Goal: Task Accomplishment & Management: Complete application form

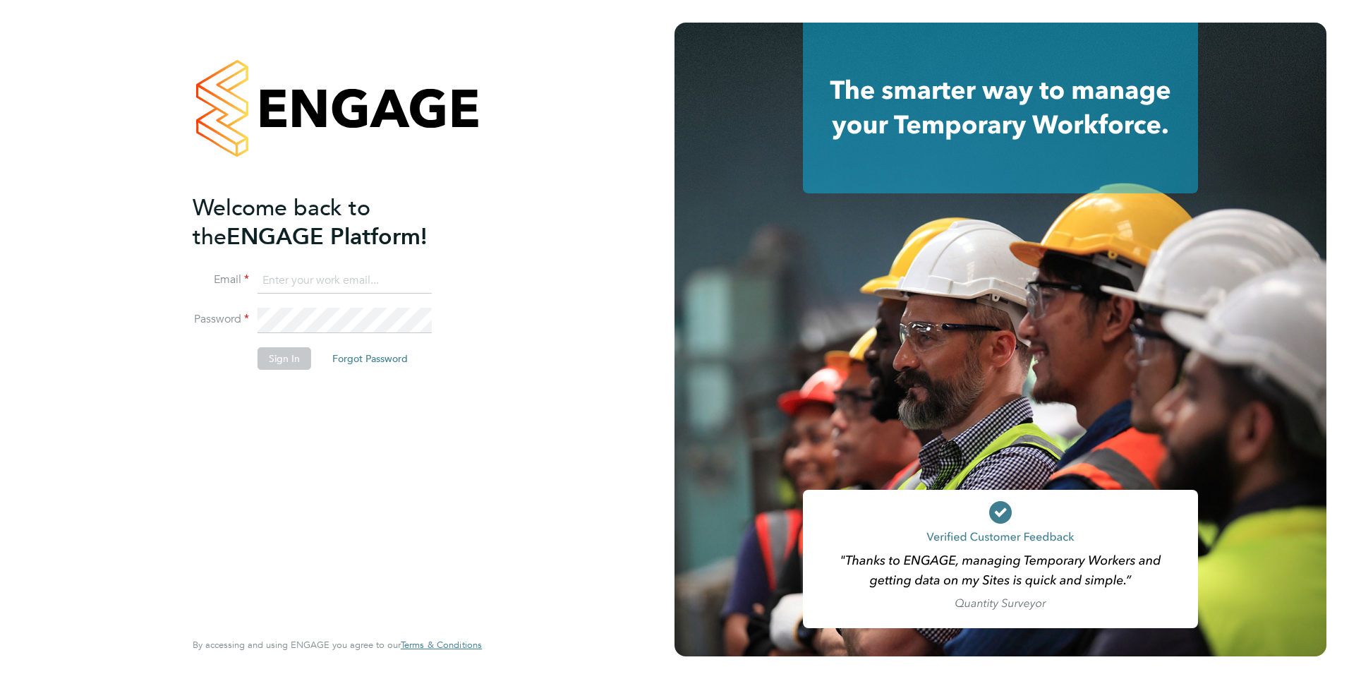
click at [310, 275] on input at bounding box center [344, 280] width 174 height 25
type input "yazmin.cole@prsjobs.com"
click at [278, 360] on button "Sign In" at bounding box center [284, 358] width 54 height 23
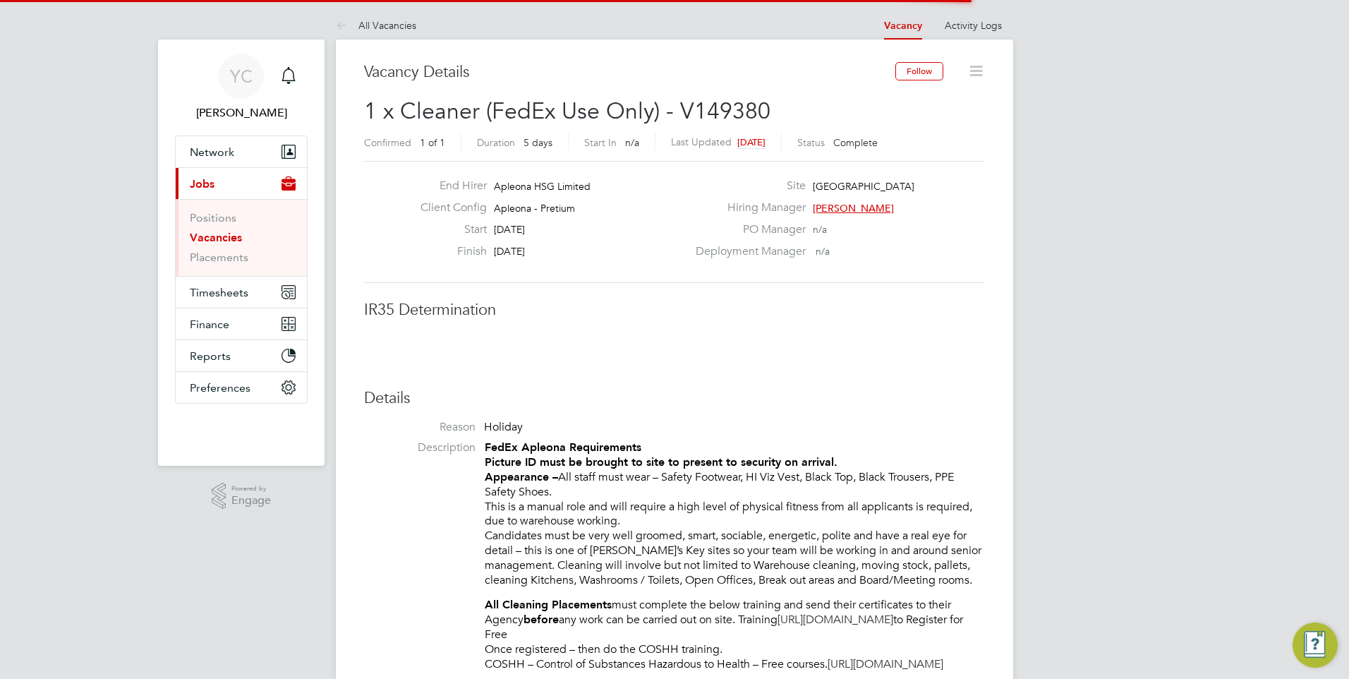
scroll to position [42, 99]
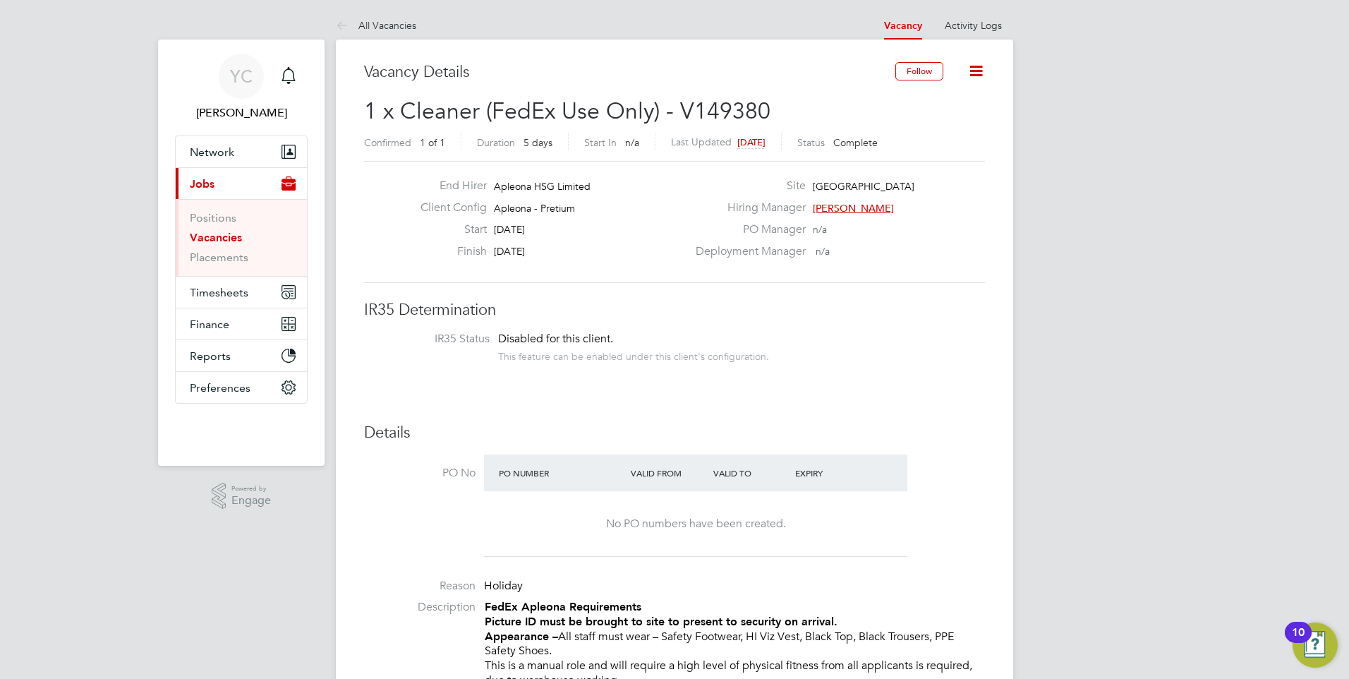
click at [229, 232] on link "Vacancies" at bounding box center [216, 237] width 52 height 13
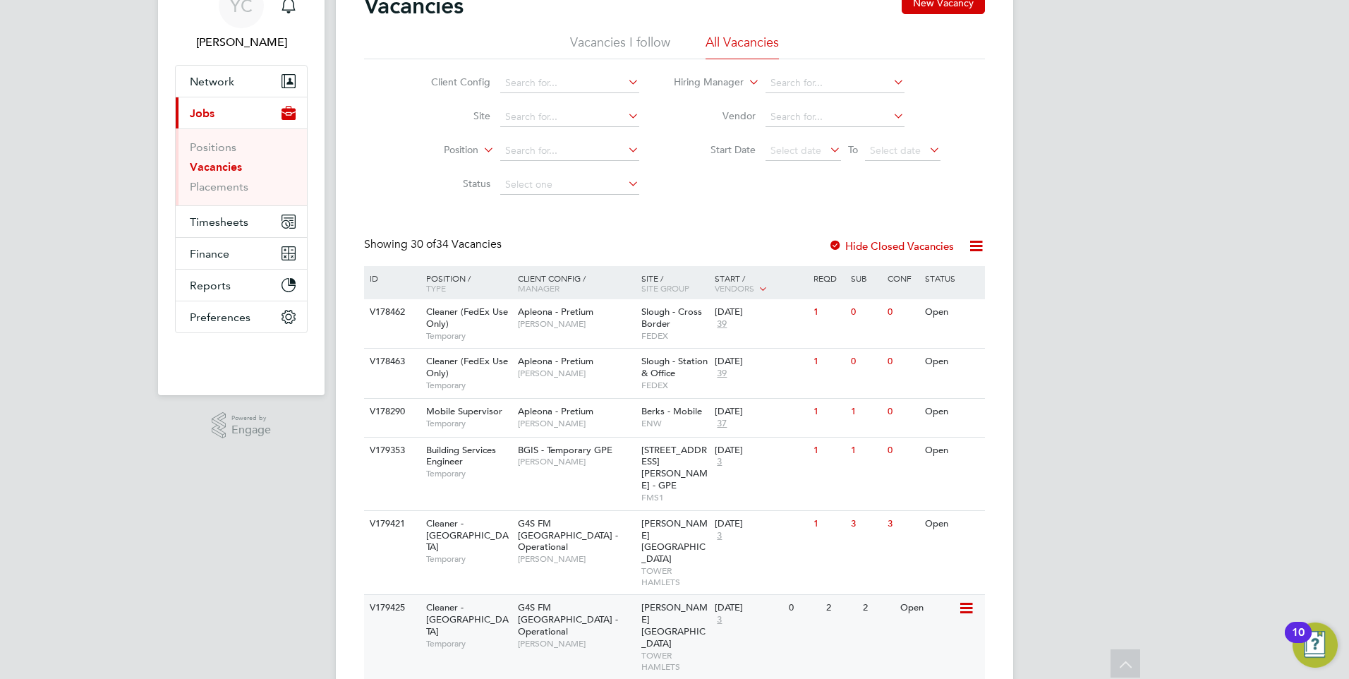
scroll to position [141, 0]
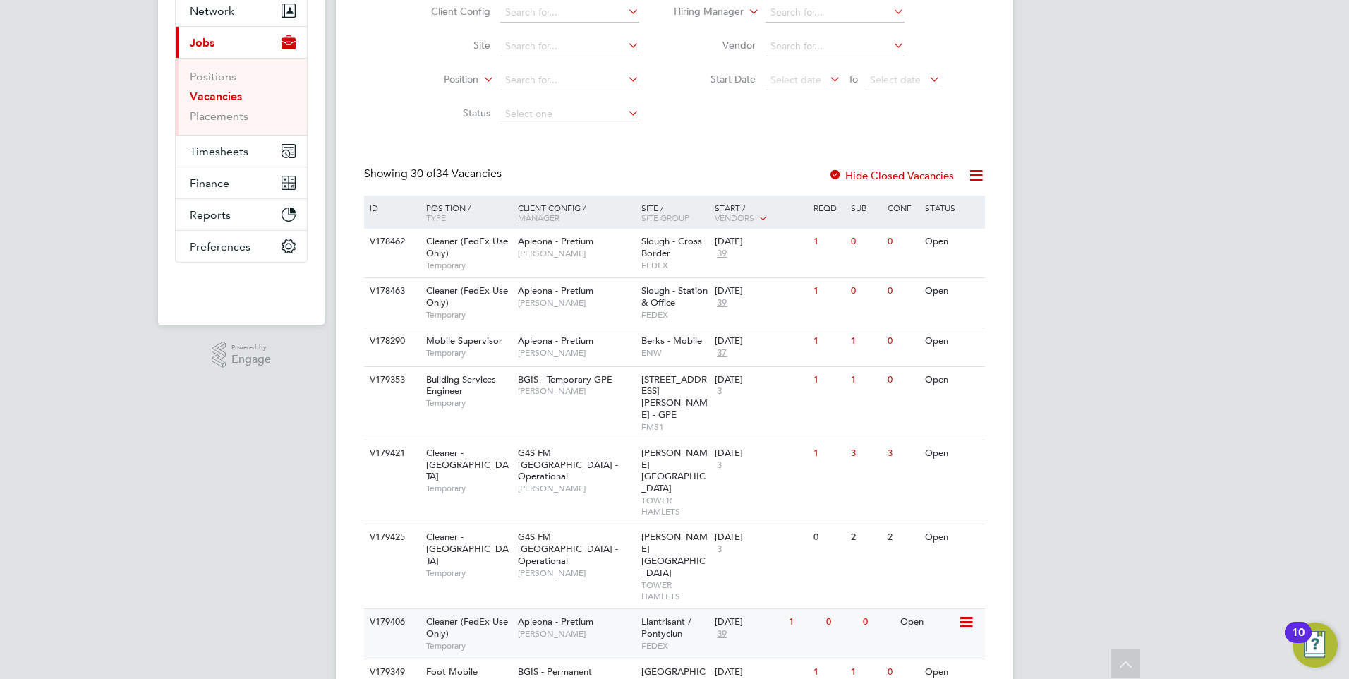
click at [893, 609] on div "0" at bounding box center [877, 622] width 37 height 26
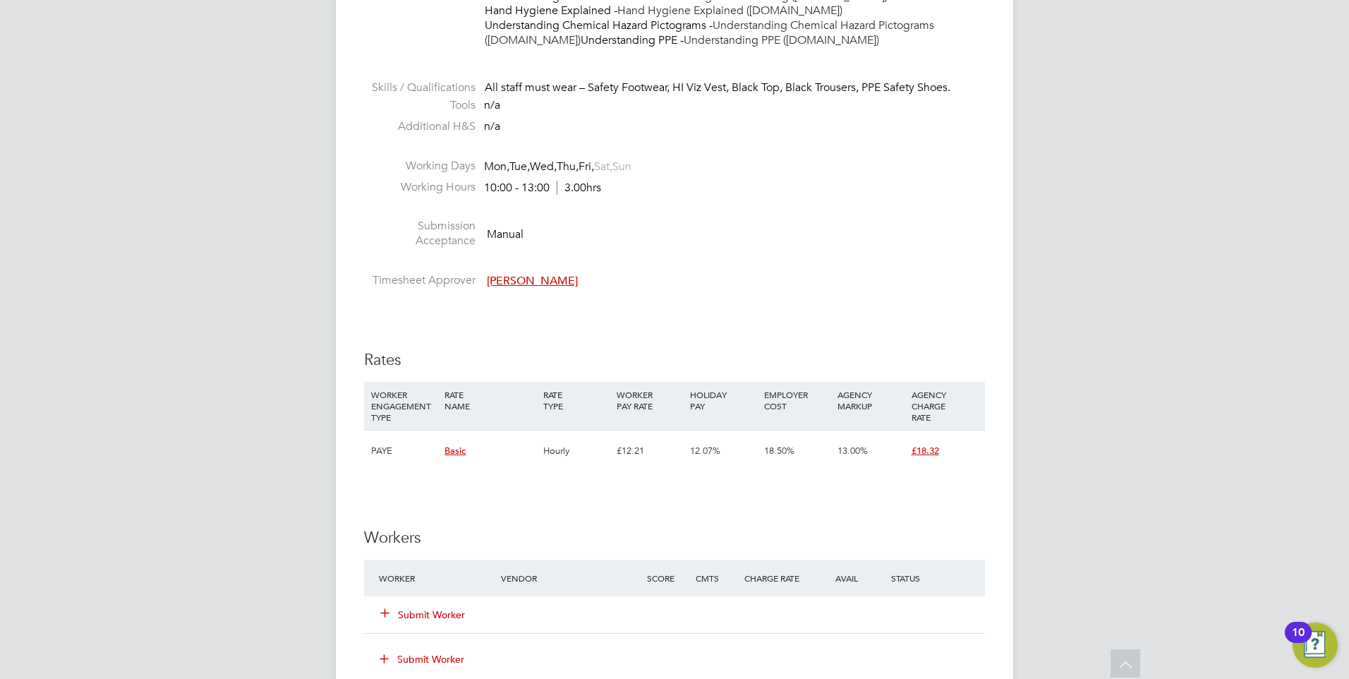
scroll to position [988, 0]
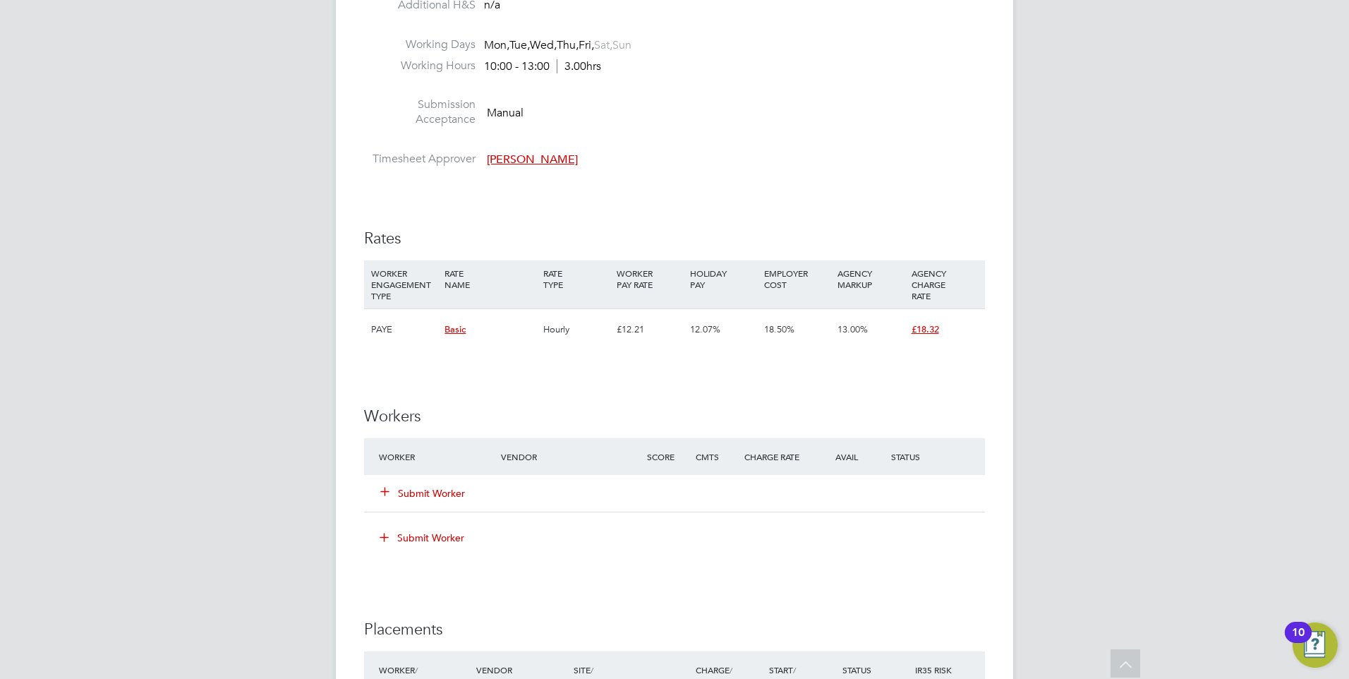
click at [406, 500] on button "Submit Worker" at bounding box center [423, 493] width 85 height 14
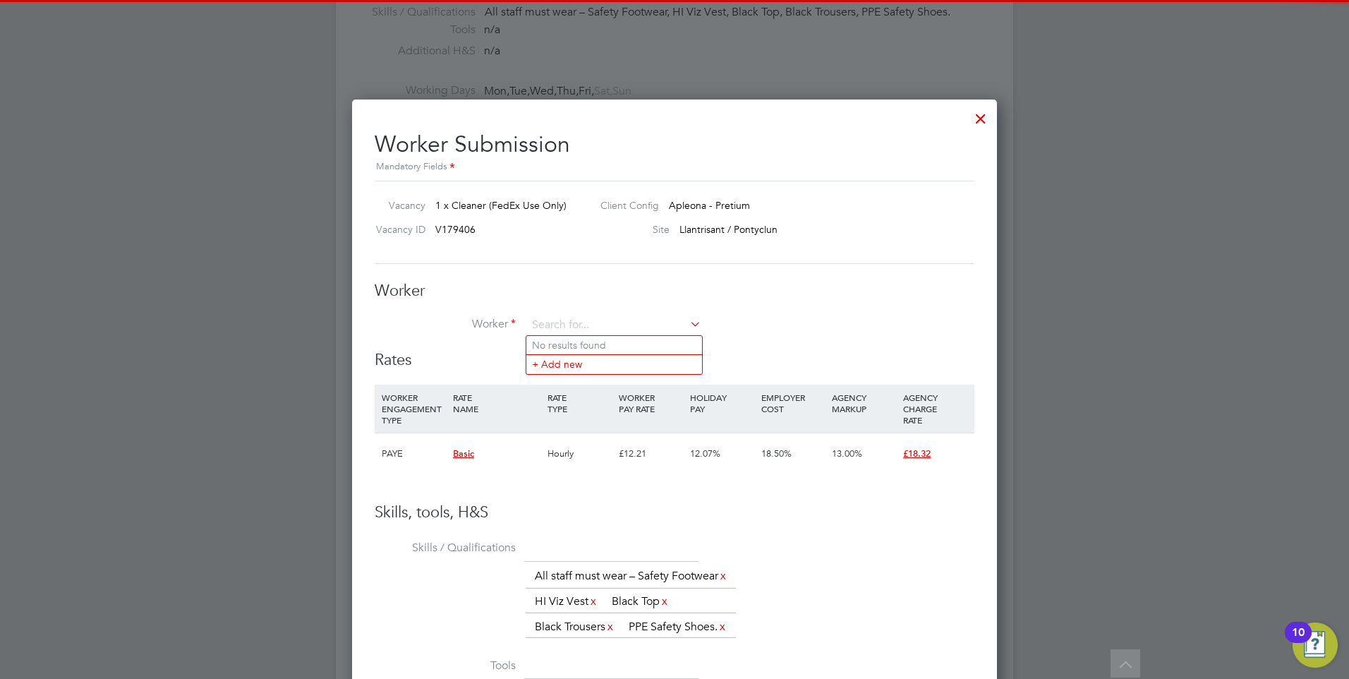
scroll to position [0, 0]
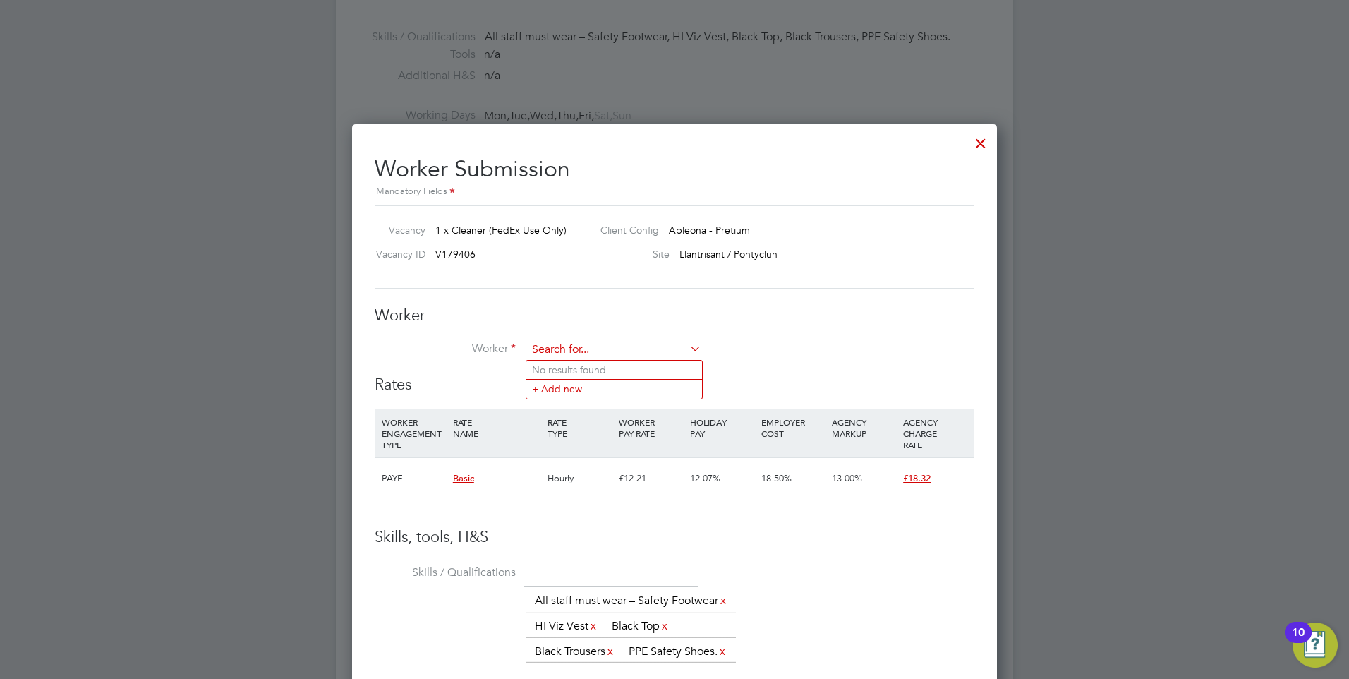
type input "d"
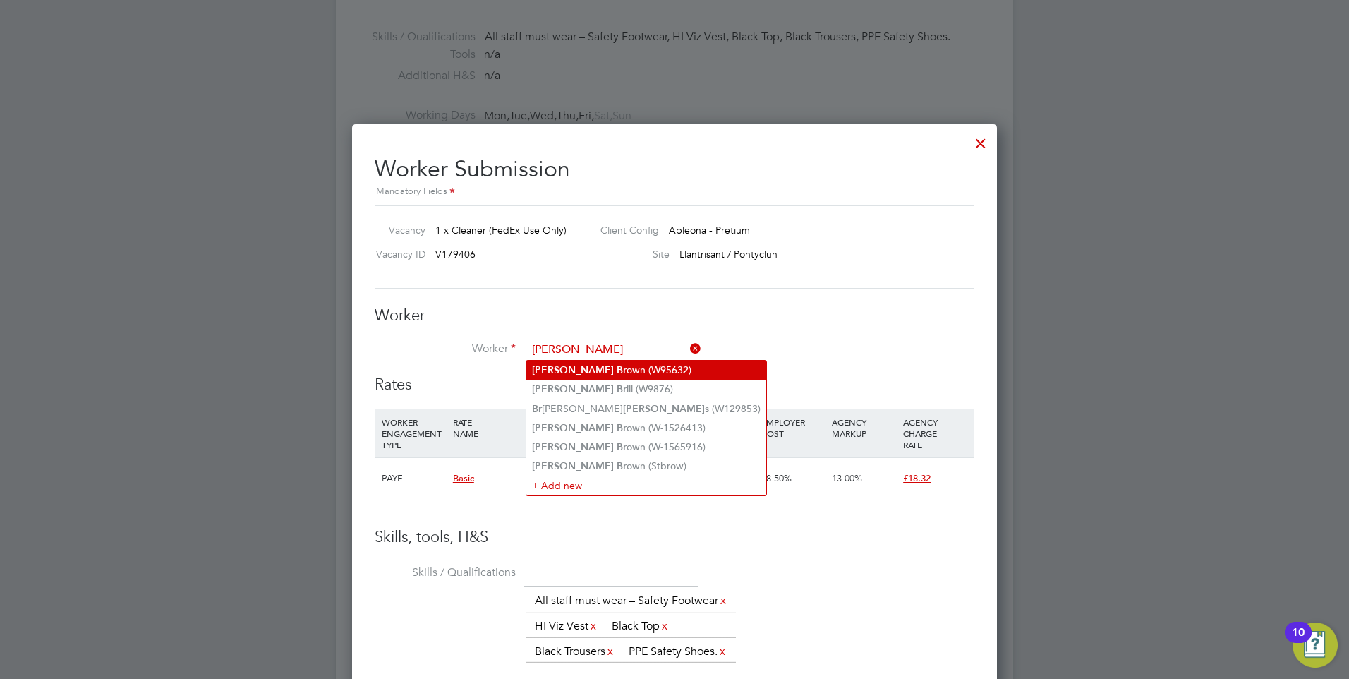
type input "[PERSON_NAME]"
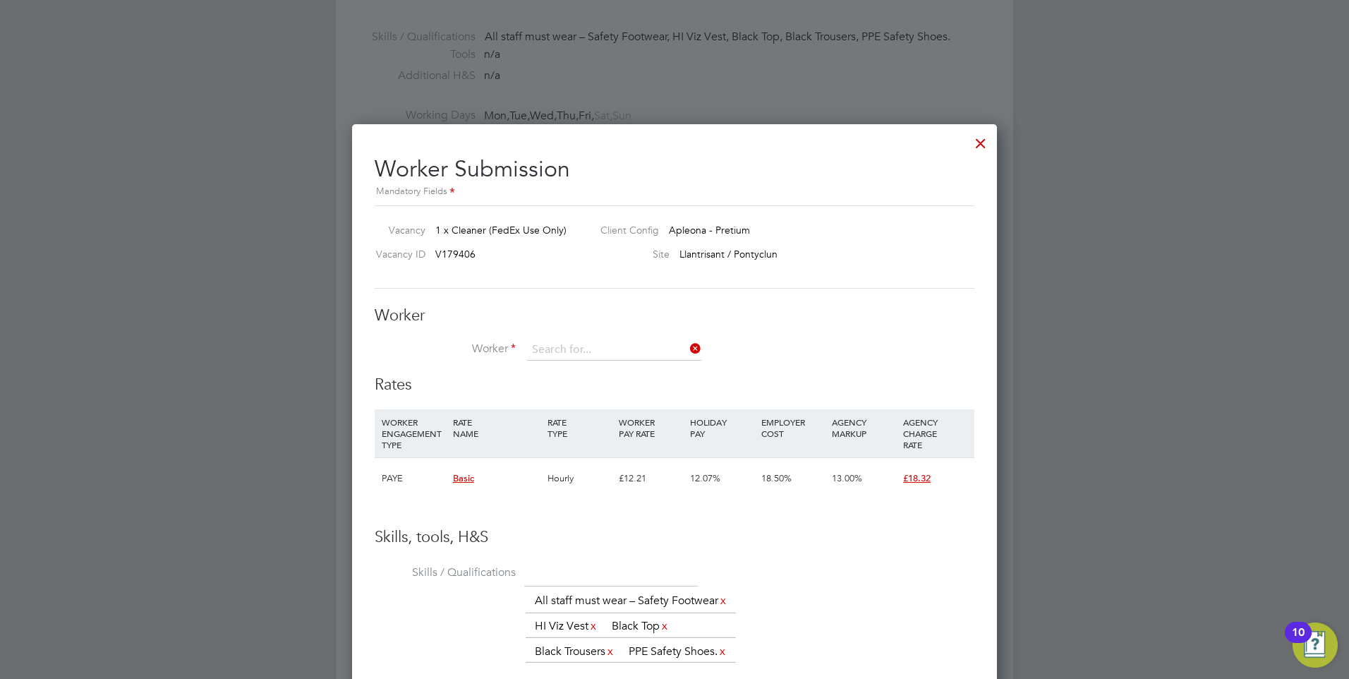
click at [586, 372] on div "All Vacancies Vacancy Activity Logs Vacancy Activity Logs All Vacancies Vacancy…" at bounding box center [674, 140] width 677 height 2092
click at [605, 347] on input at bounding box center [614, 349] width 174 height 21
click at [559, 370] on li "No results found" at bounding box center [614, 369] width 176 height 18
click at [561, 349] on input at bounding box center [614, 349] width 174 height 21
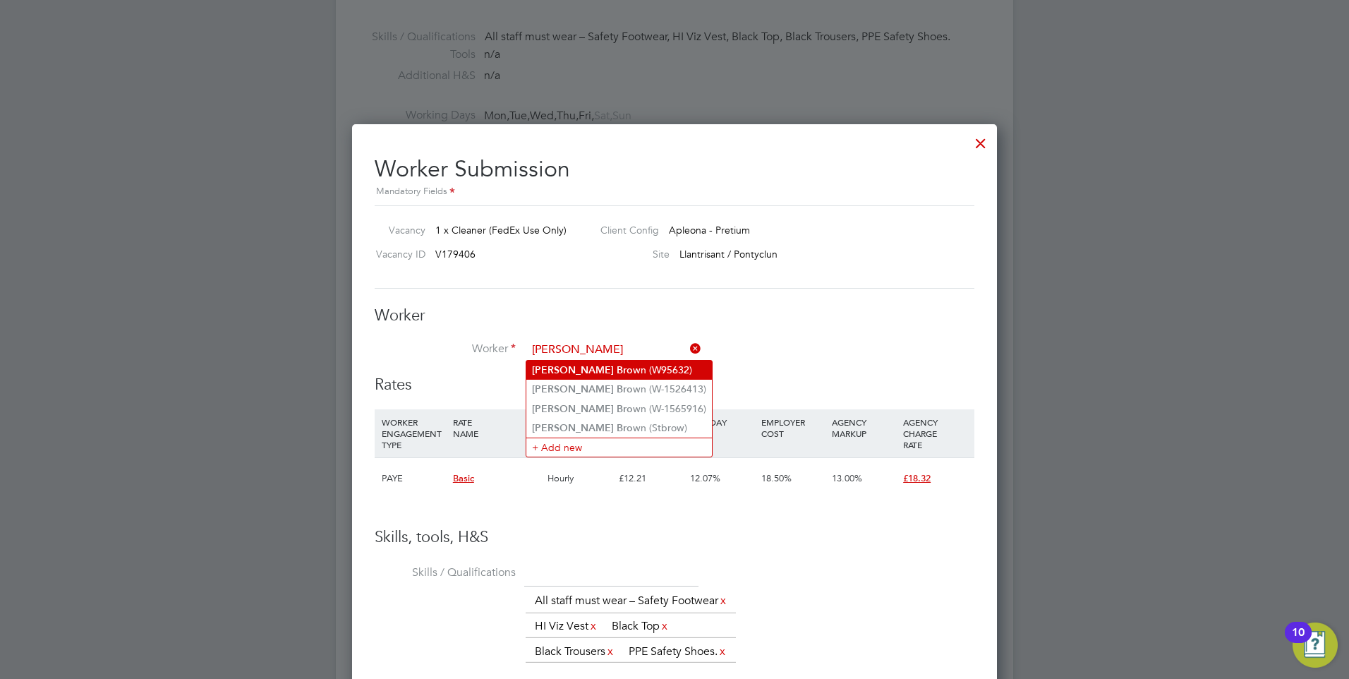
type input "[PERSON_NAME]"
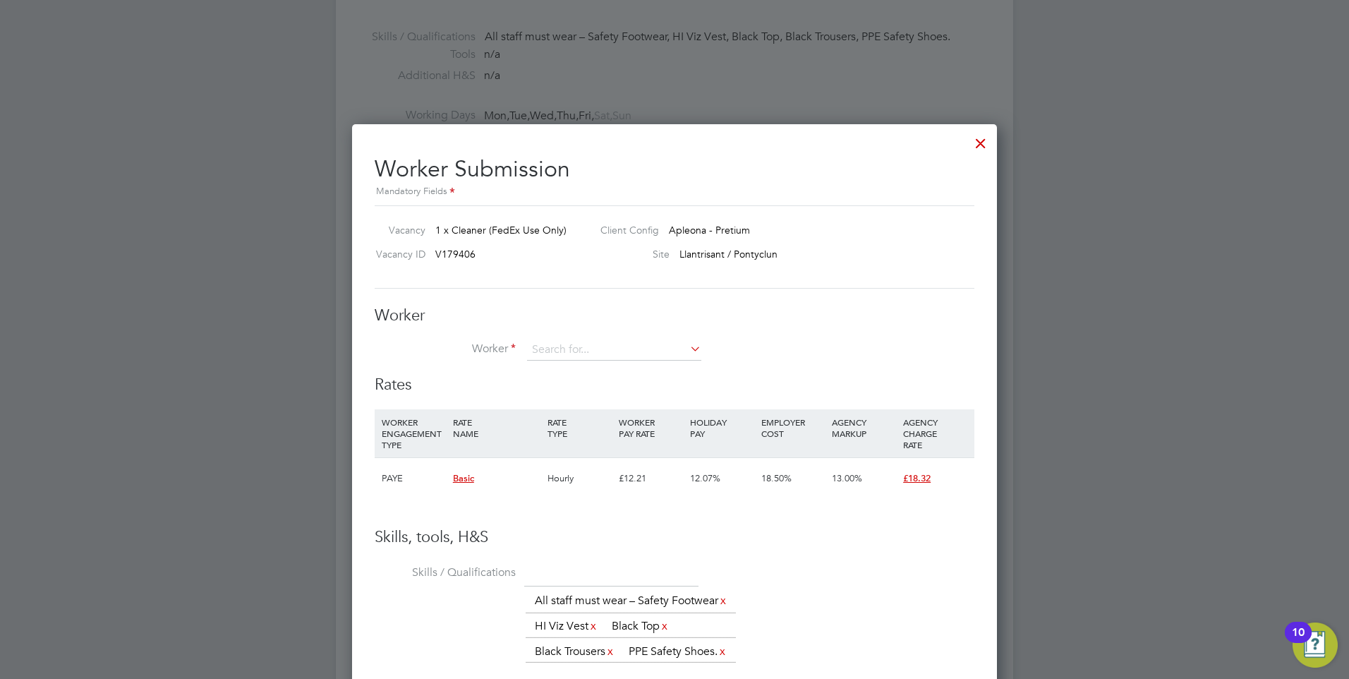
click at [564, 369] on div "All Vacancies Vacancy Activity Logs Vacancy Activity Logs All Vacancies Vacancy…" at bounding box center [674, 140] width 677 height 2092
click at [588, 337] on div "Worker Worker Worker Engagement Type" at bounding box center [675, 340] width 600 height 70
click at [652, 346] on input at bounding box center [614, 349] width 174 height 21
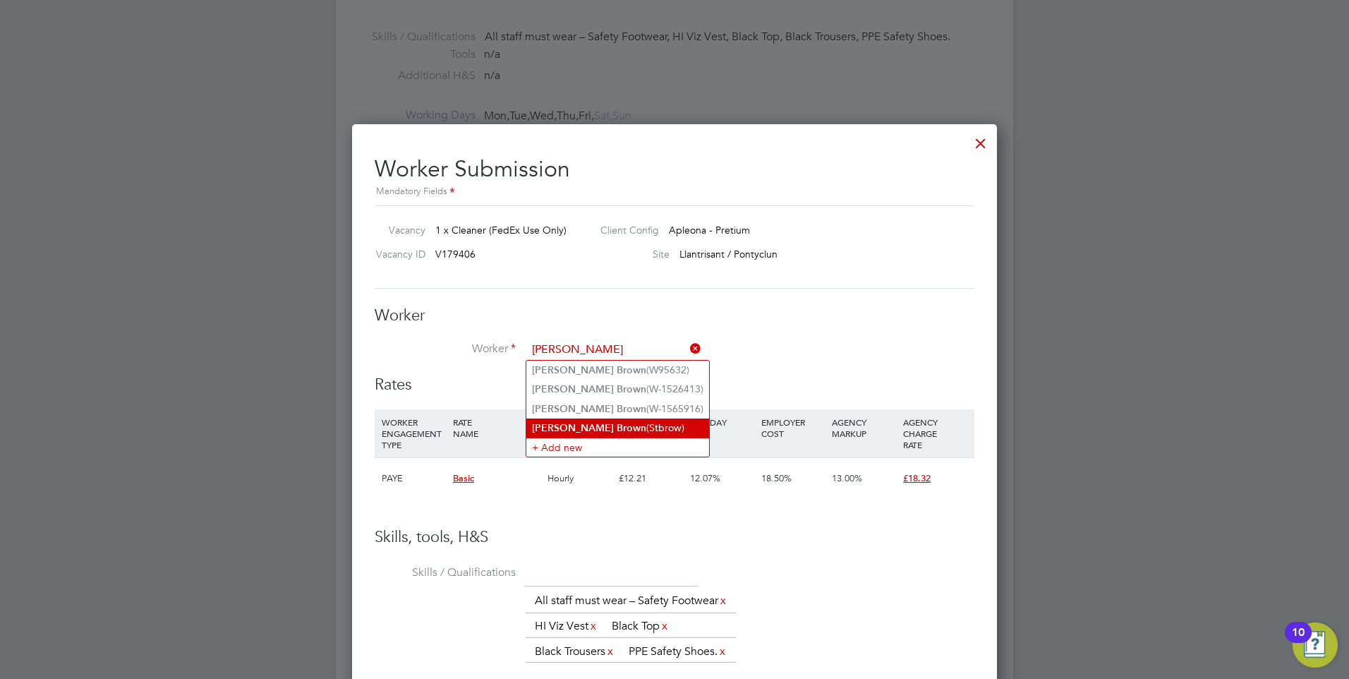
click at [607, 421] on li "[PERSON_NAME] (Stbrow)" at bounding box center [617, 427] width 183 height 19
type input "[PERSON_NAME] (Stbrow)"
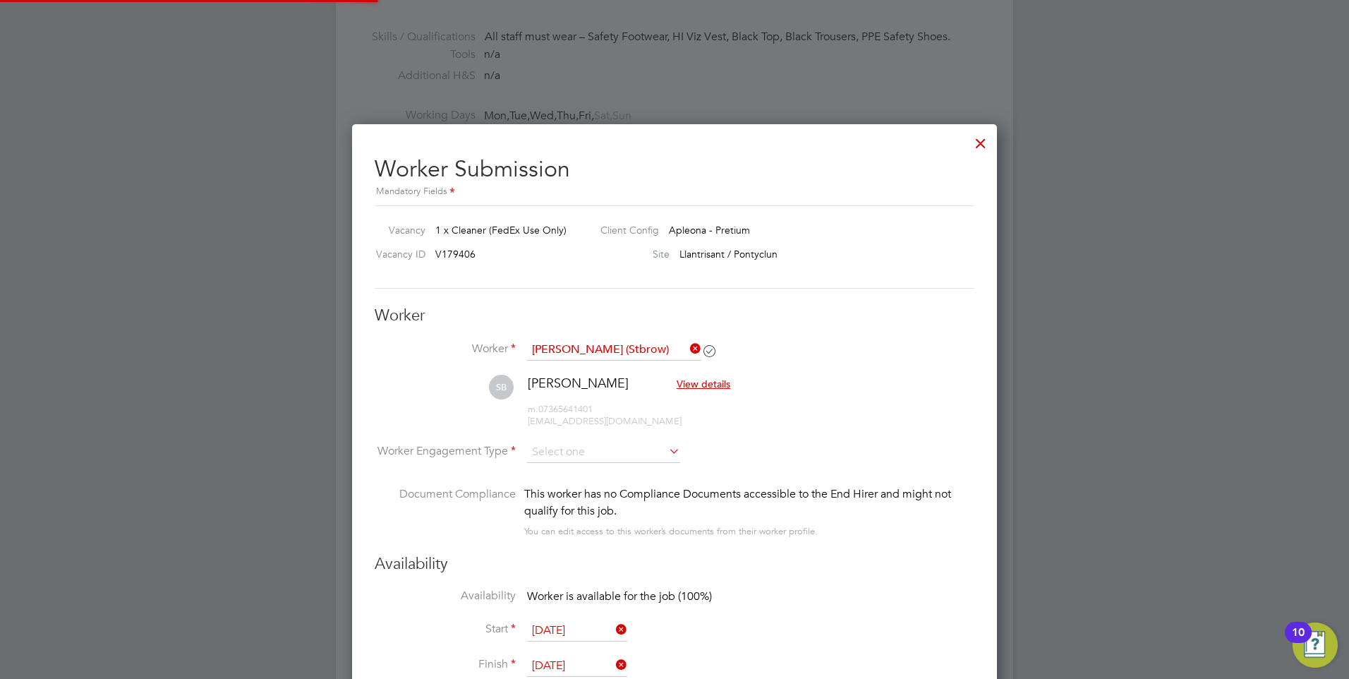
scroll to position [1260, 645]
click at [856, 401] on li "SB [PERSON_NAME] View details m: 07365641401 [EMAIL_ADDRESS][DOMAIN_NAME]" at bounding box center [675, 408] width 600 height 67
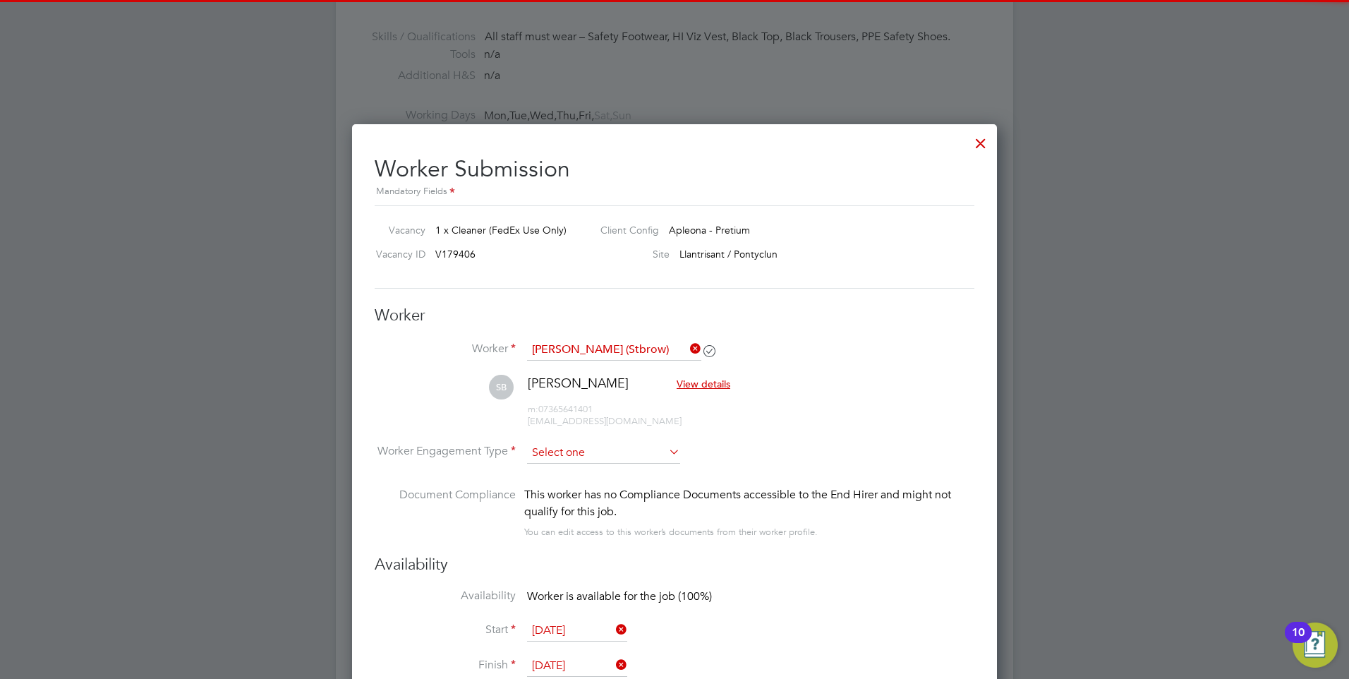
click at [644, 444] on input at bounding box center [603, 452] width 153 height 21
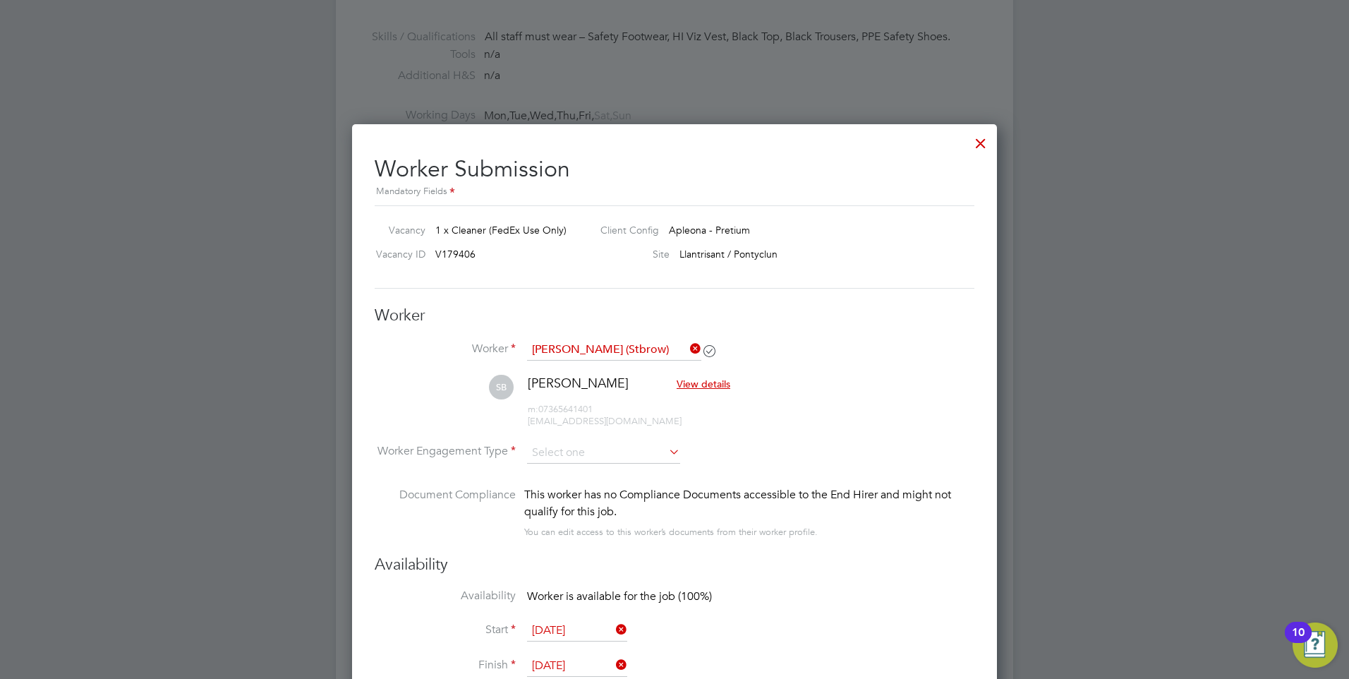
click at [581, 484] on li "PAYE" at bounding box center [603, 490] width 154 height 18
type input "PAYE"
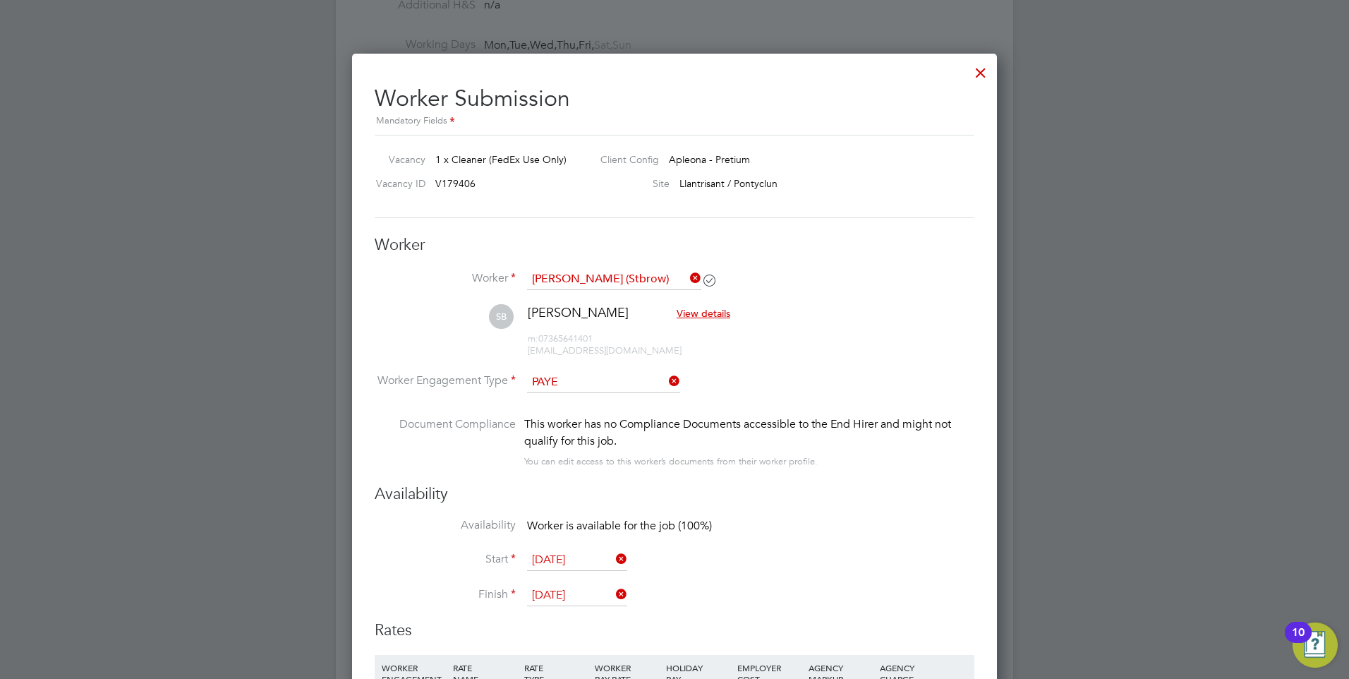
click at [833, 487] on h3 "Availability" at bounding box center [675, 494] width 600 height 20
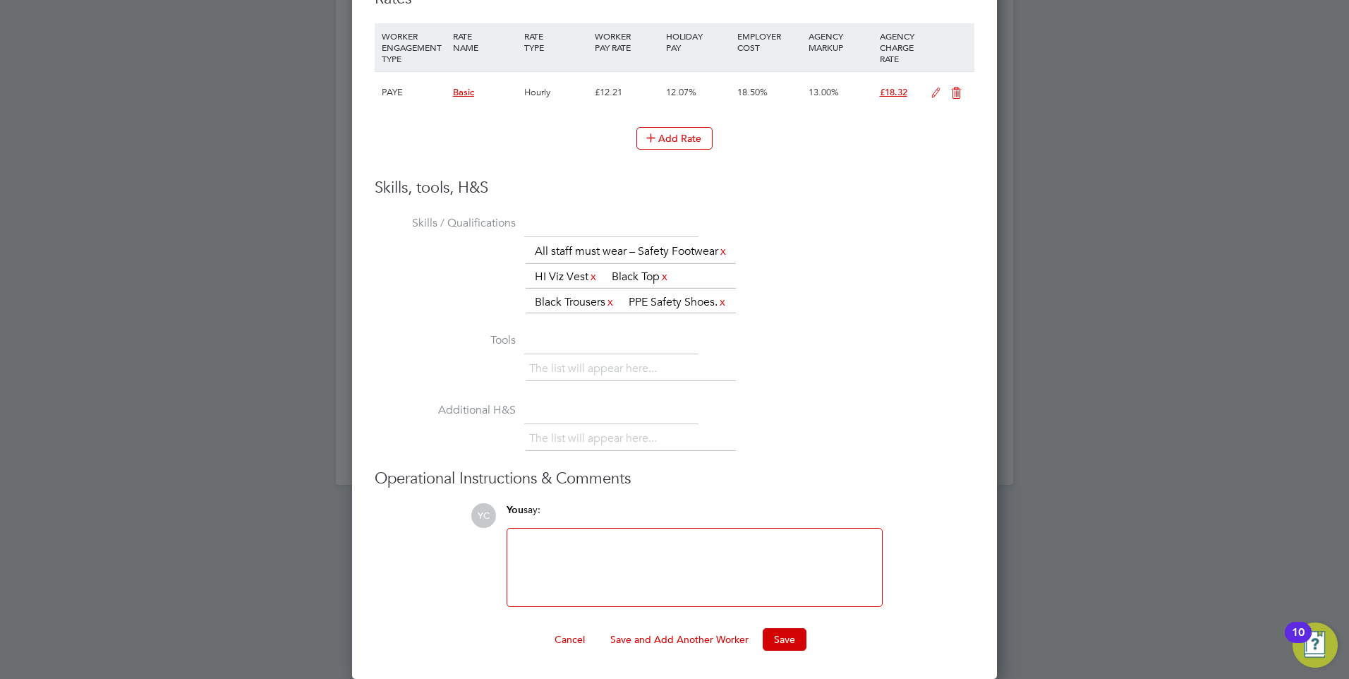
click at [628, 562] on div at bounding box center [695, 567] width 358 height 61
click at [867, 640] on div "Cancel Save and Add Another Worker Save" at bounding box center [675, 639] width 600 height 23
click at [777, 641] on button "Save" at bounding box center [785, 639] width 44 height 23
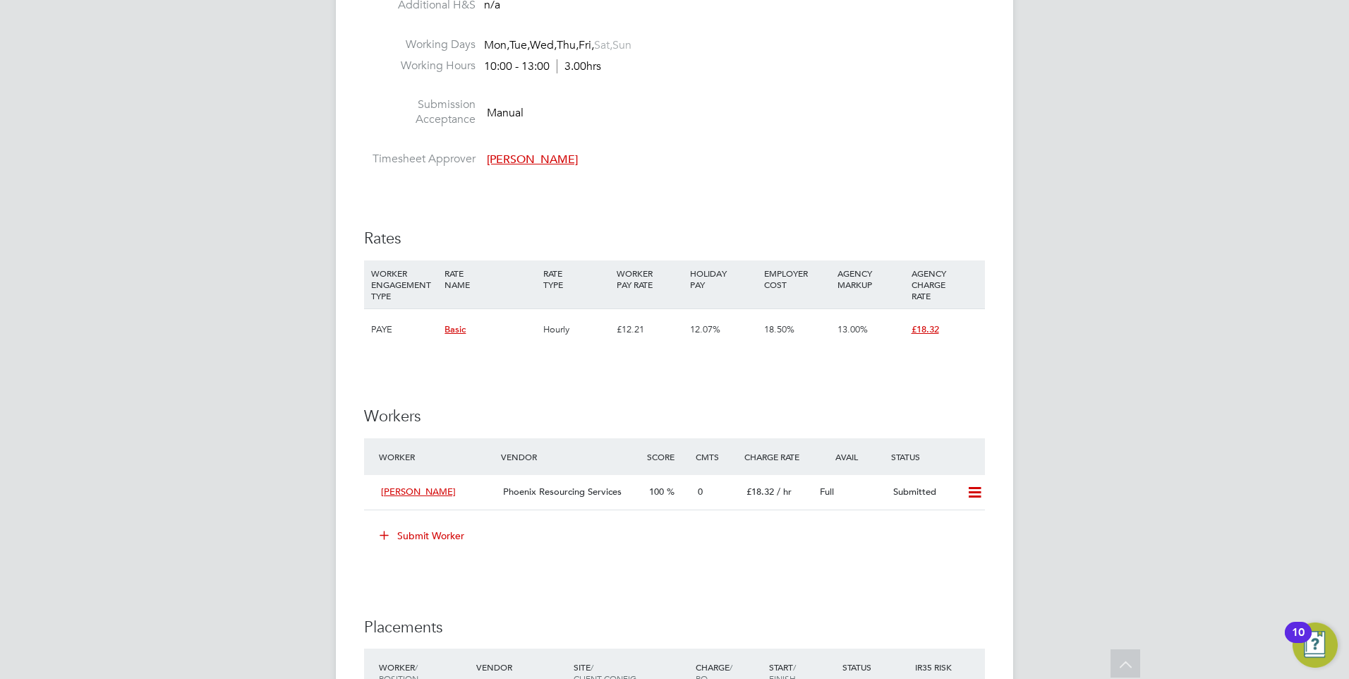
click at [264, 318] on div "YC [PERSON_NAME] Notifications Applications: Network Team Members Businesses Si…" at bounding box center [674, 73] width 1349 height 2123
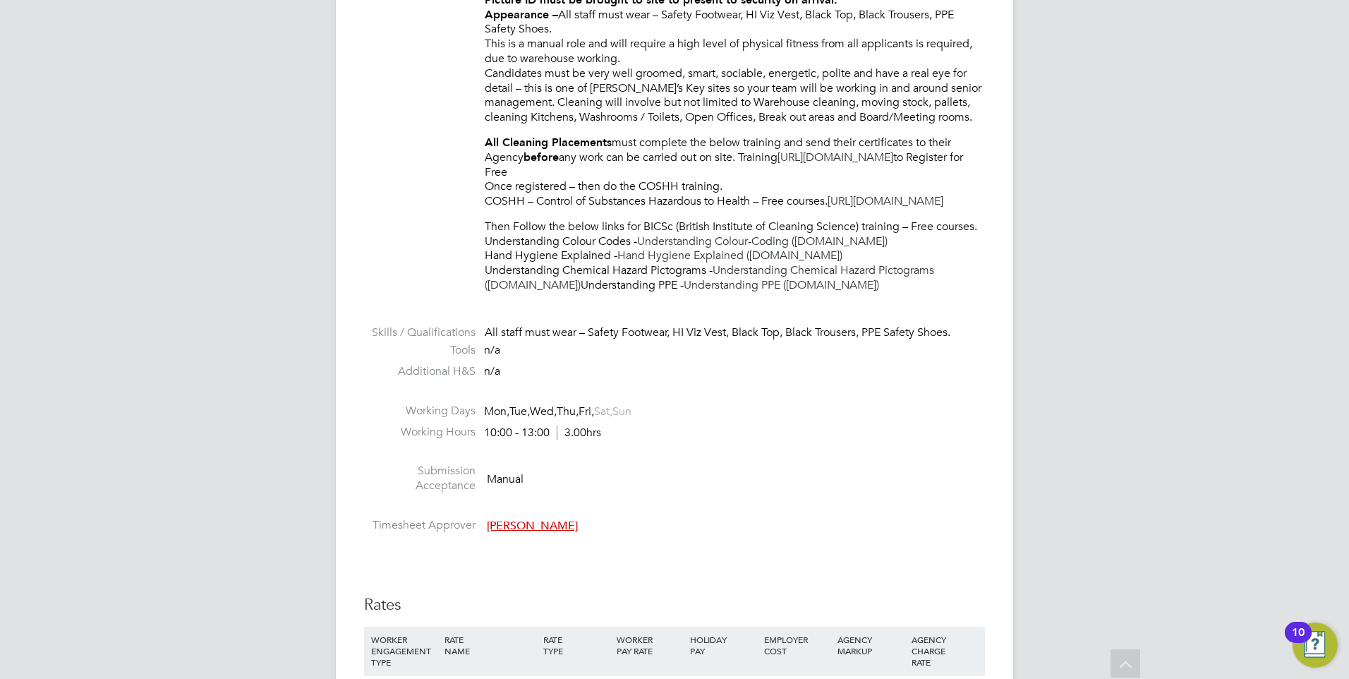
scroll to position [564, 0]
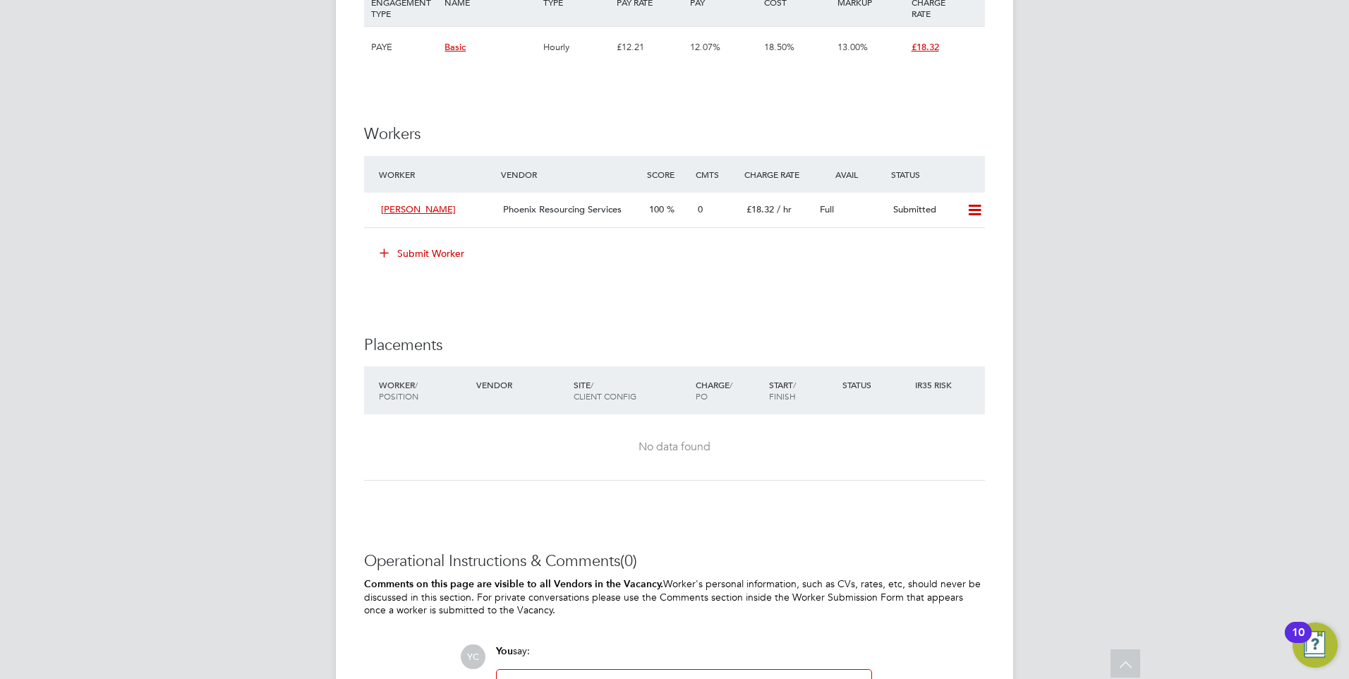
drag, startPoint x: 1100, startPoint y: 269, endPoint x: 569, endPoint y: 371, distance: 541.0
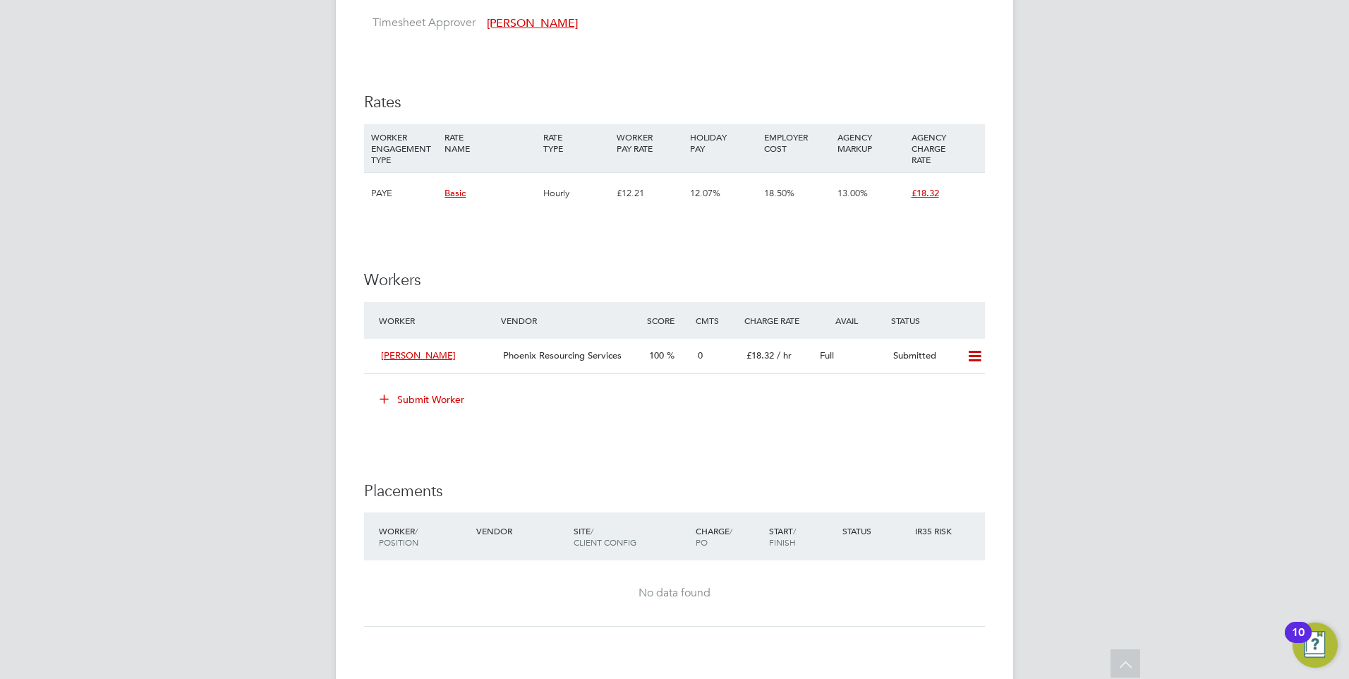
scroll to position [847, 0]
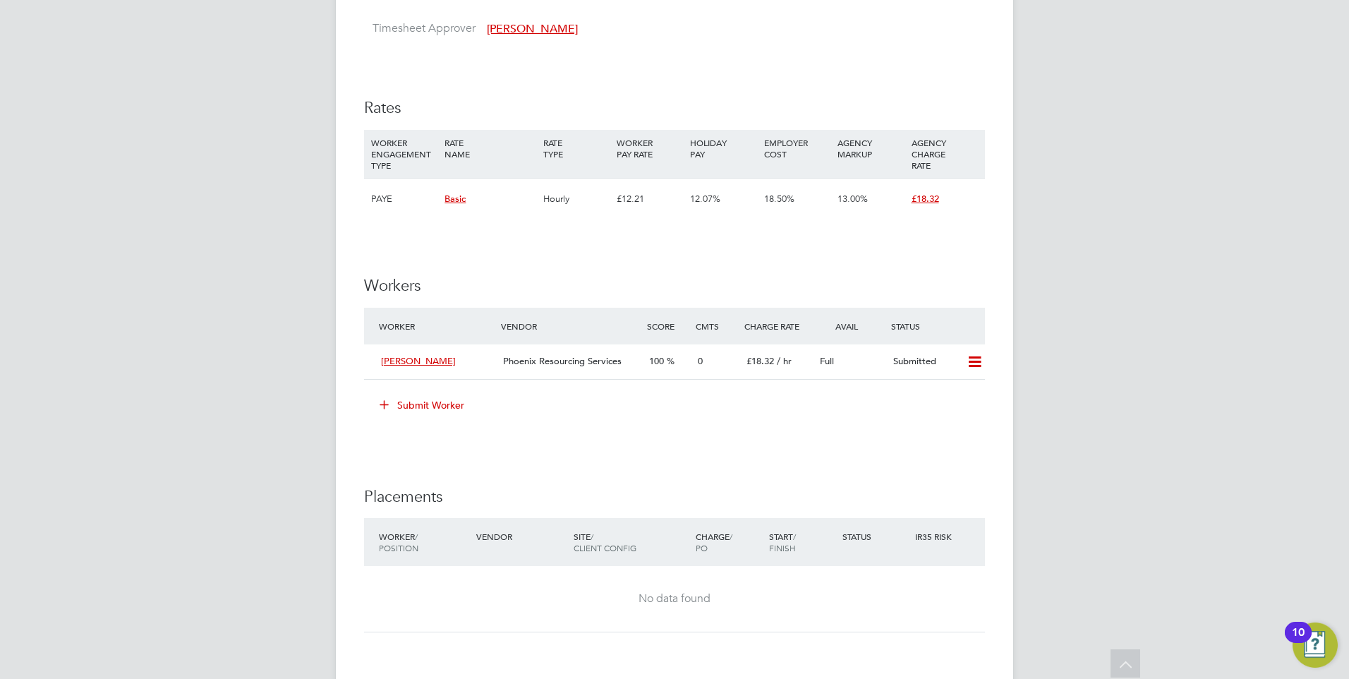
scroll to position [1199, 0]
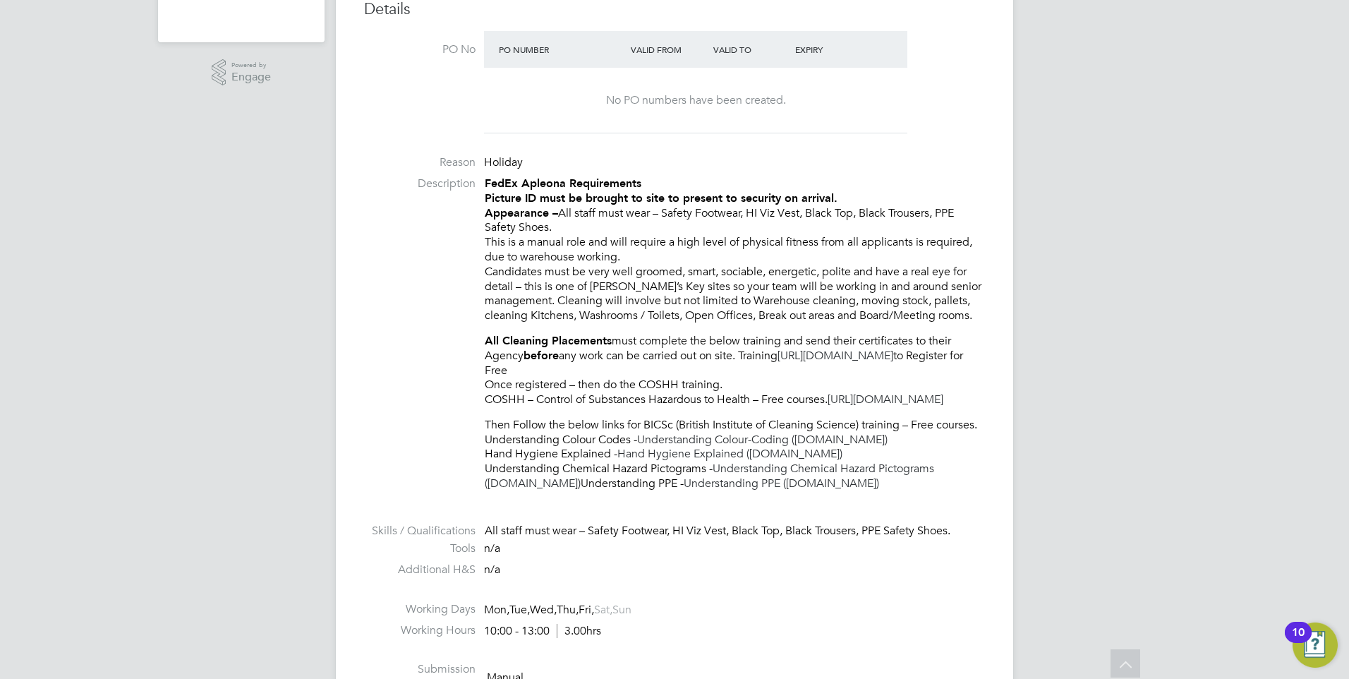
scroll to position [0, 0]
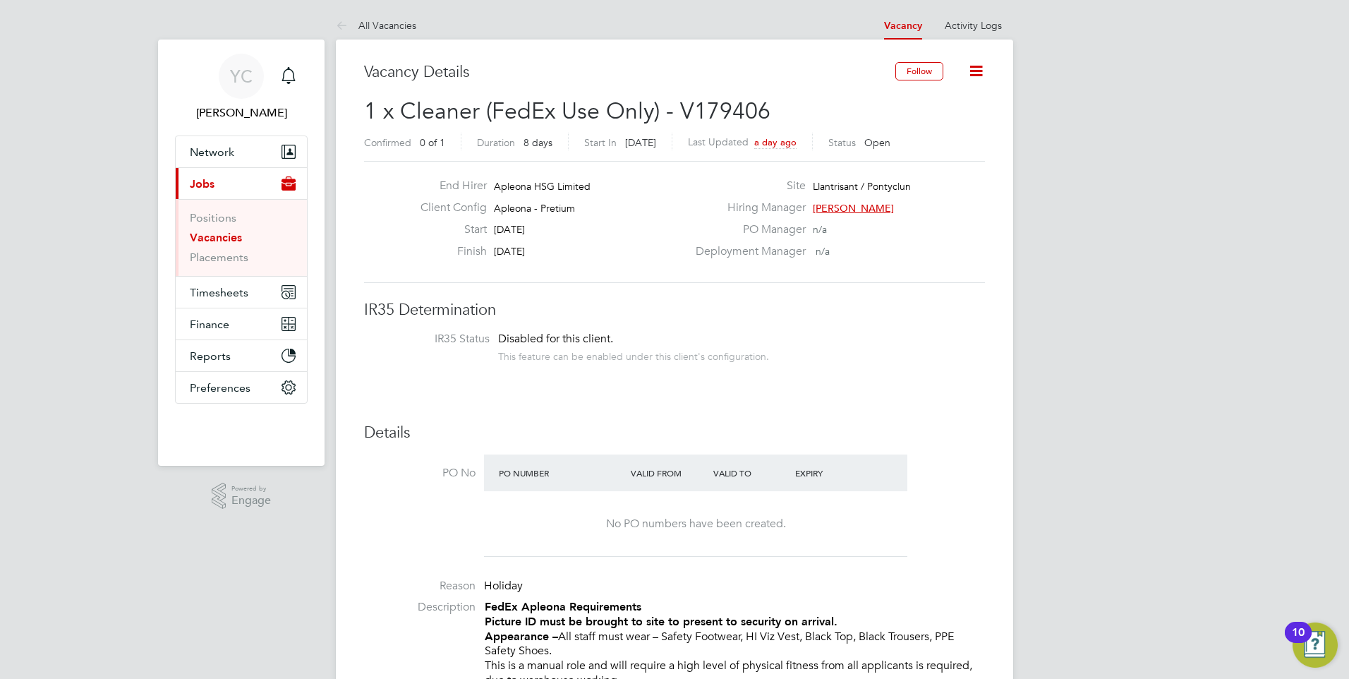
click at [220, 231] on link "Vacancies" at bounding box center [216, 237] width 52 height 13
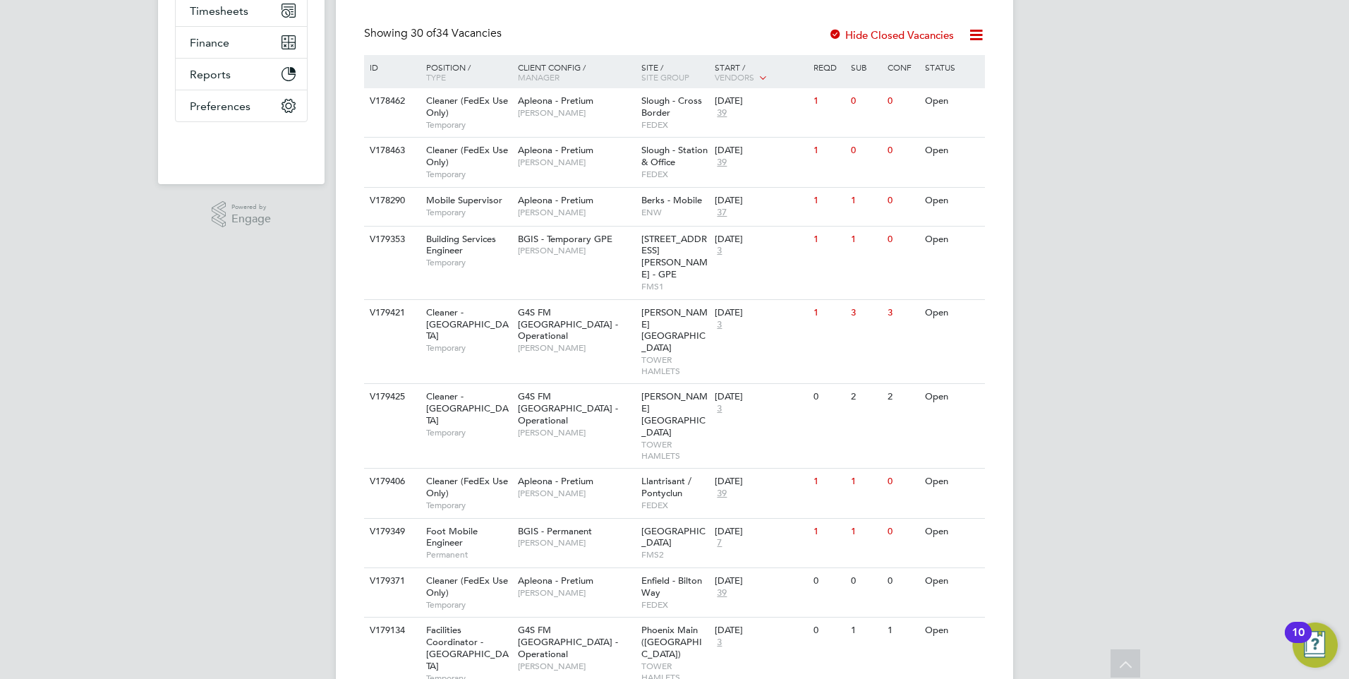
scroll to position [141, 0]
